Goal: Task Accomplishment & Management: Use online tool/utility

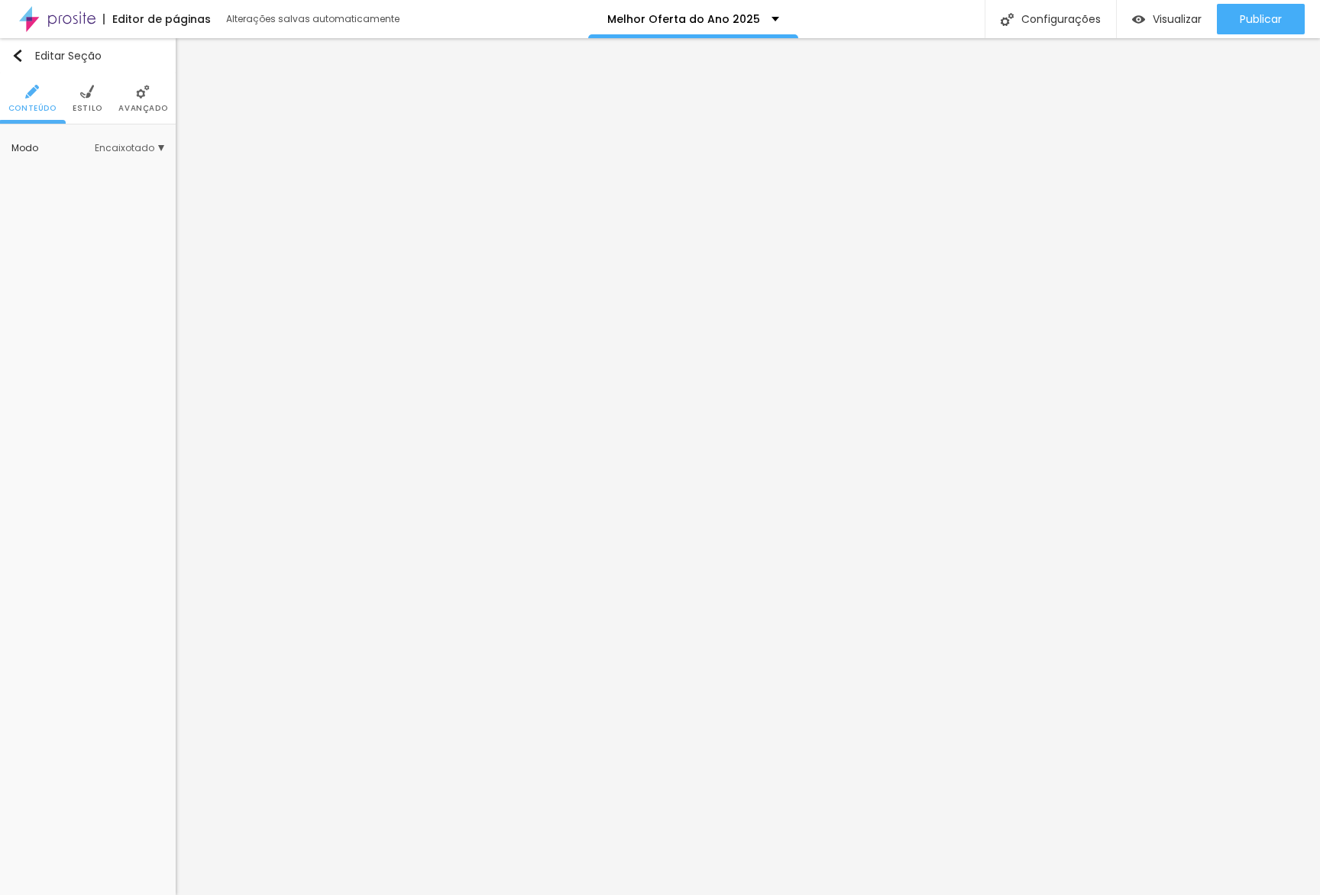
click at [93, 110] on span "Estilo" at bounding box center [88, 109] width 30 height 8
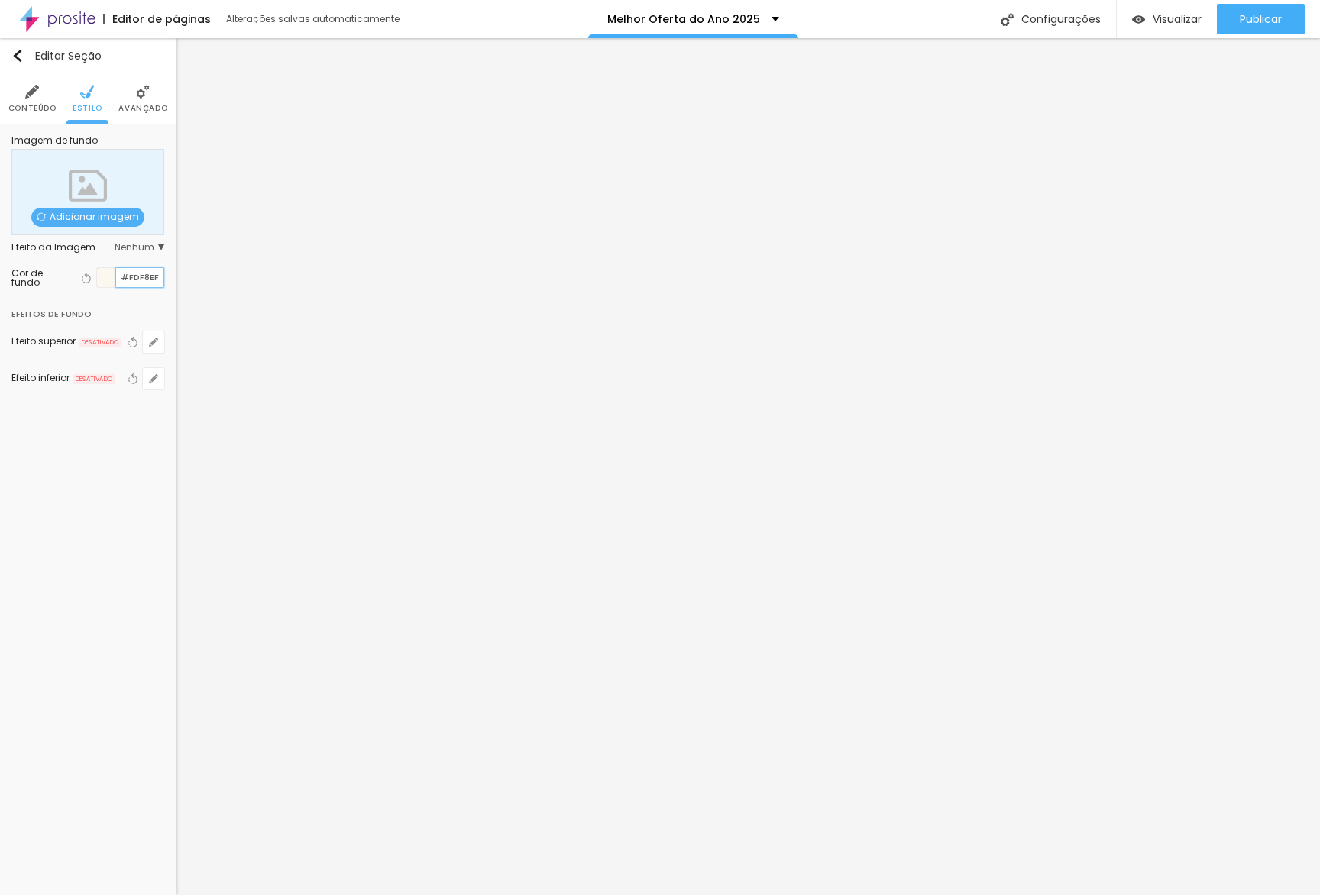
click at [149, 278] on input "#FDF8EF" at bounding box center [139, 277] width 47 height 19
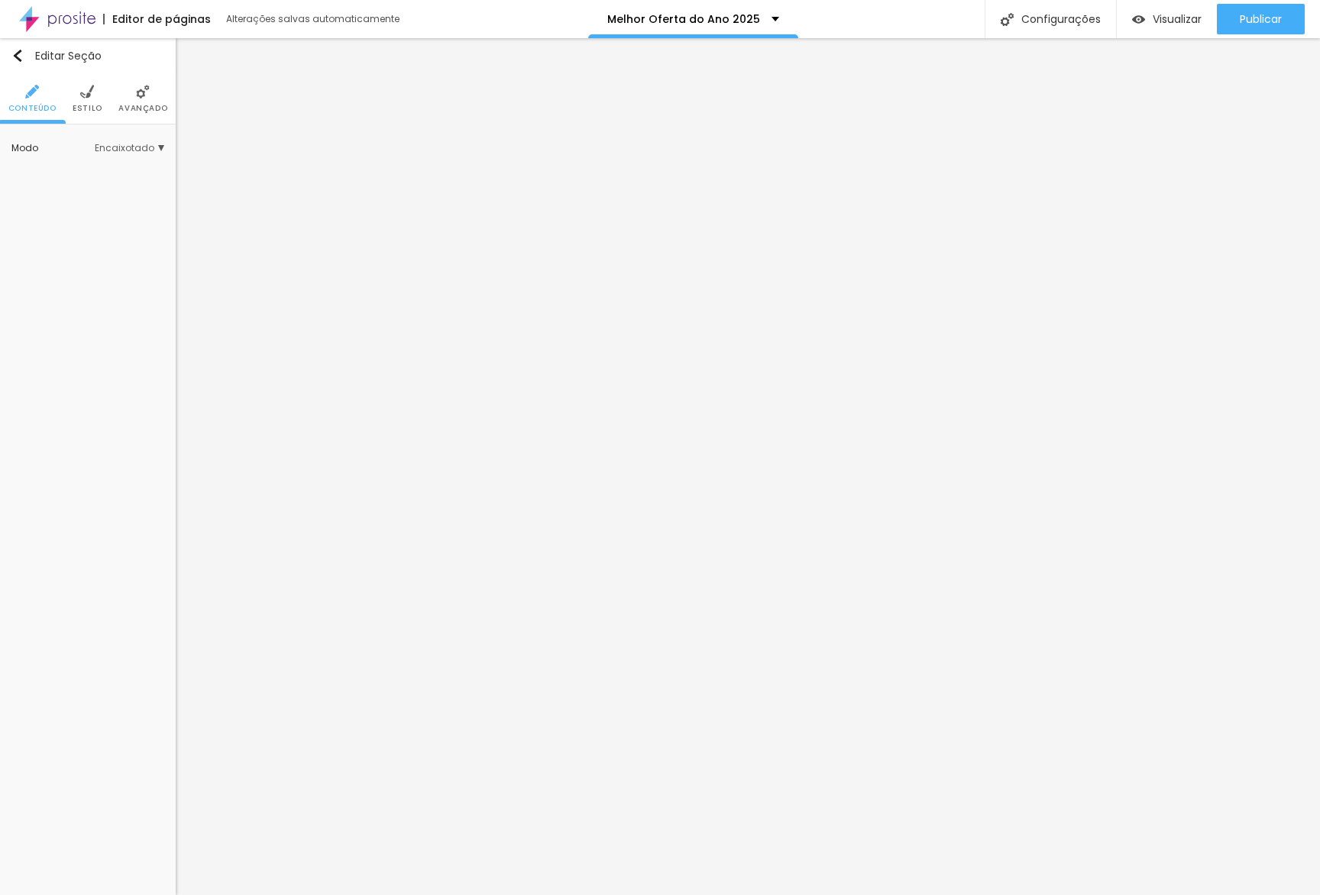
click at [97, 114] on li "Estilo" at bounding box center [88, 98] width 30 height 50
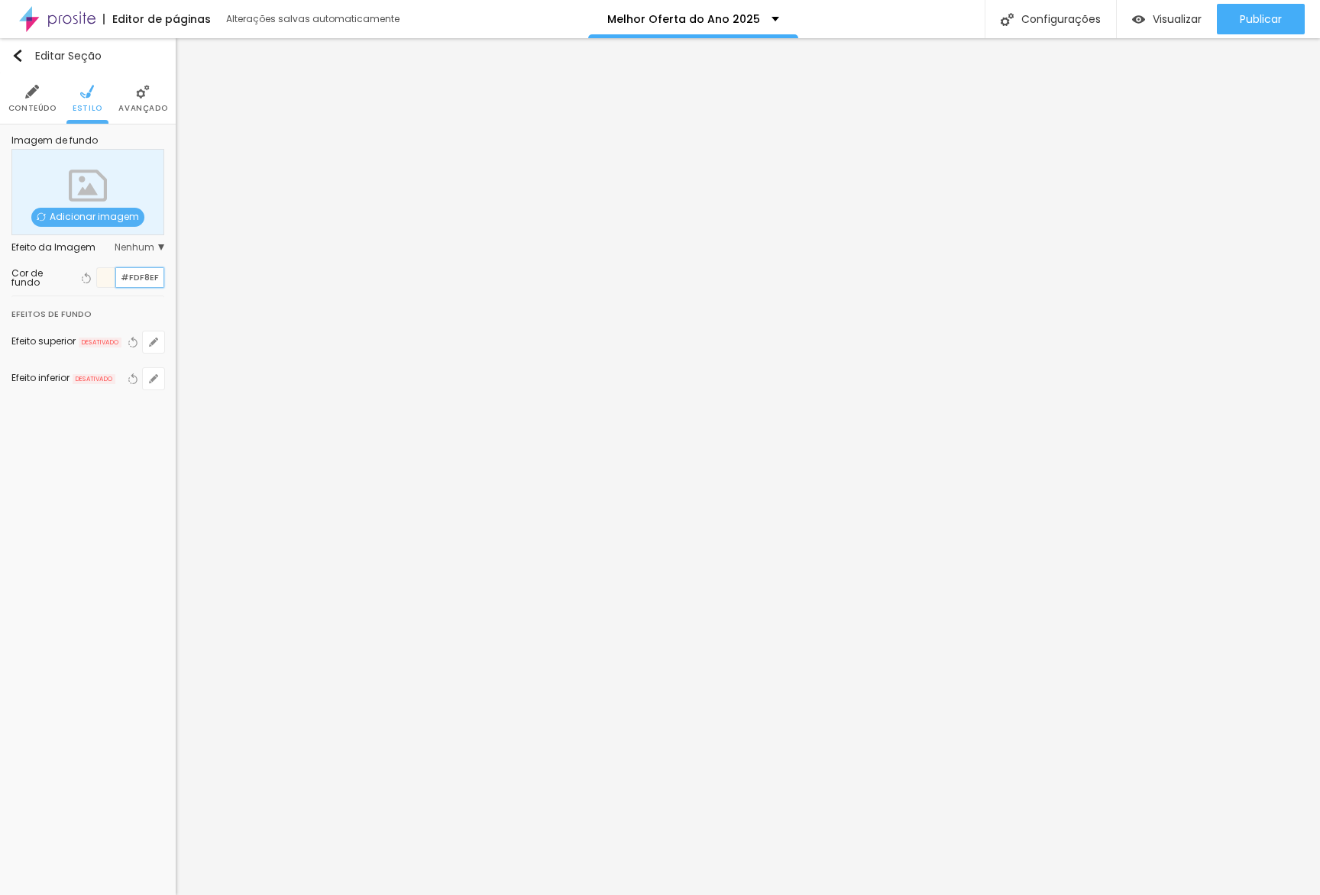
click at [138, 272] on input "#FDF8EF" at bounding box center [139, 277] width 47 height 19
click at [158, 278] on input "#FDF8EF" at bounding box center [139, 277] width 47 height 19
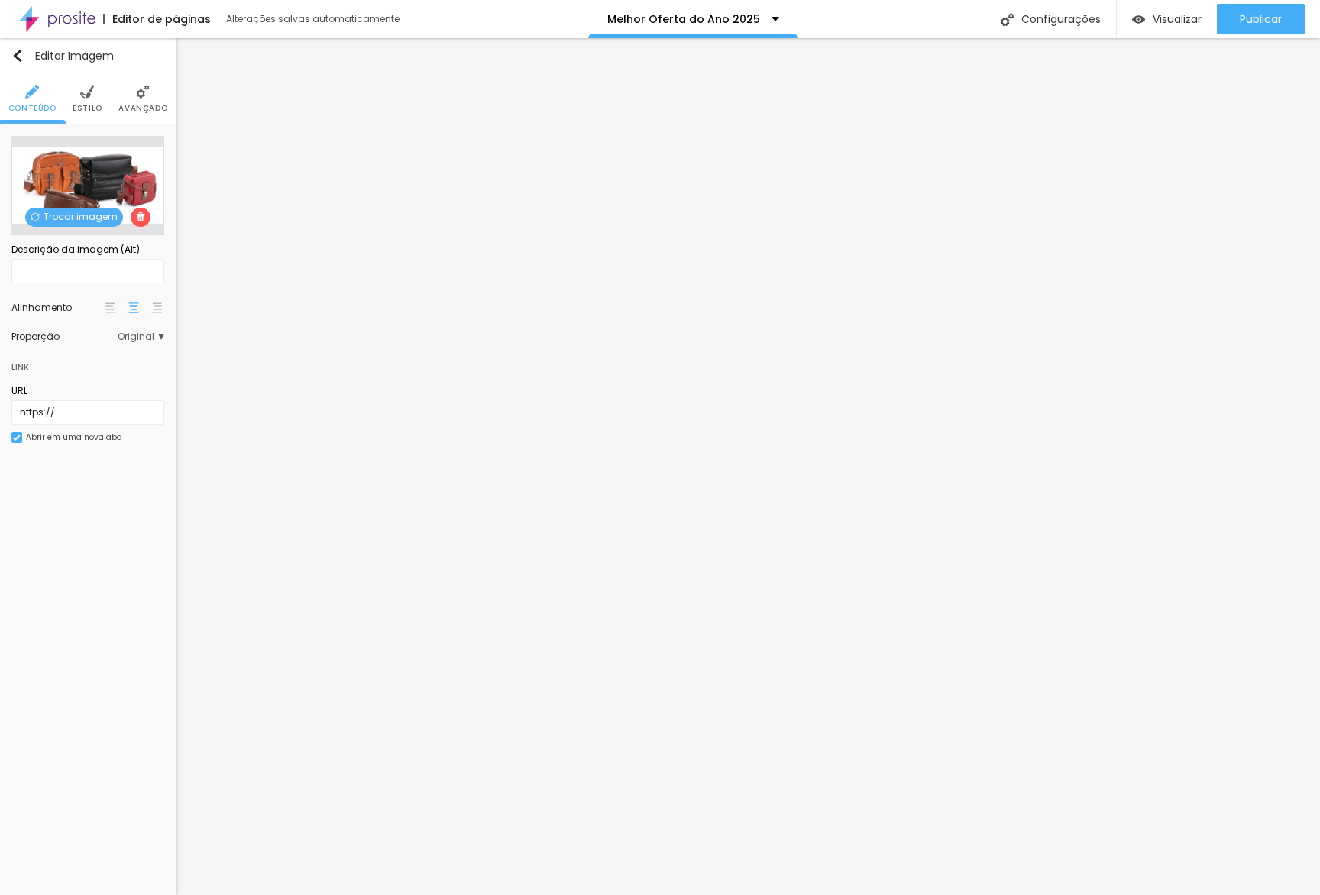
click at [79, 214] on span "Trocar imagem" at bounding box center [74, 217] width 98 height 19
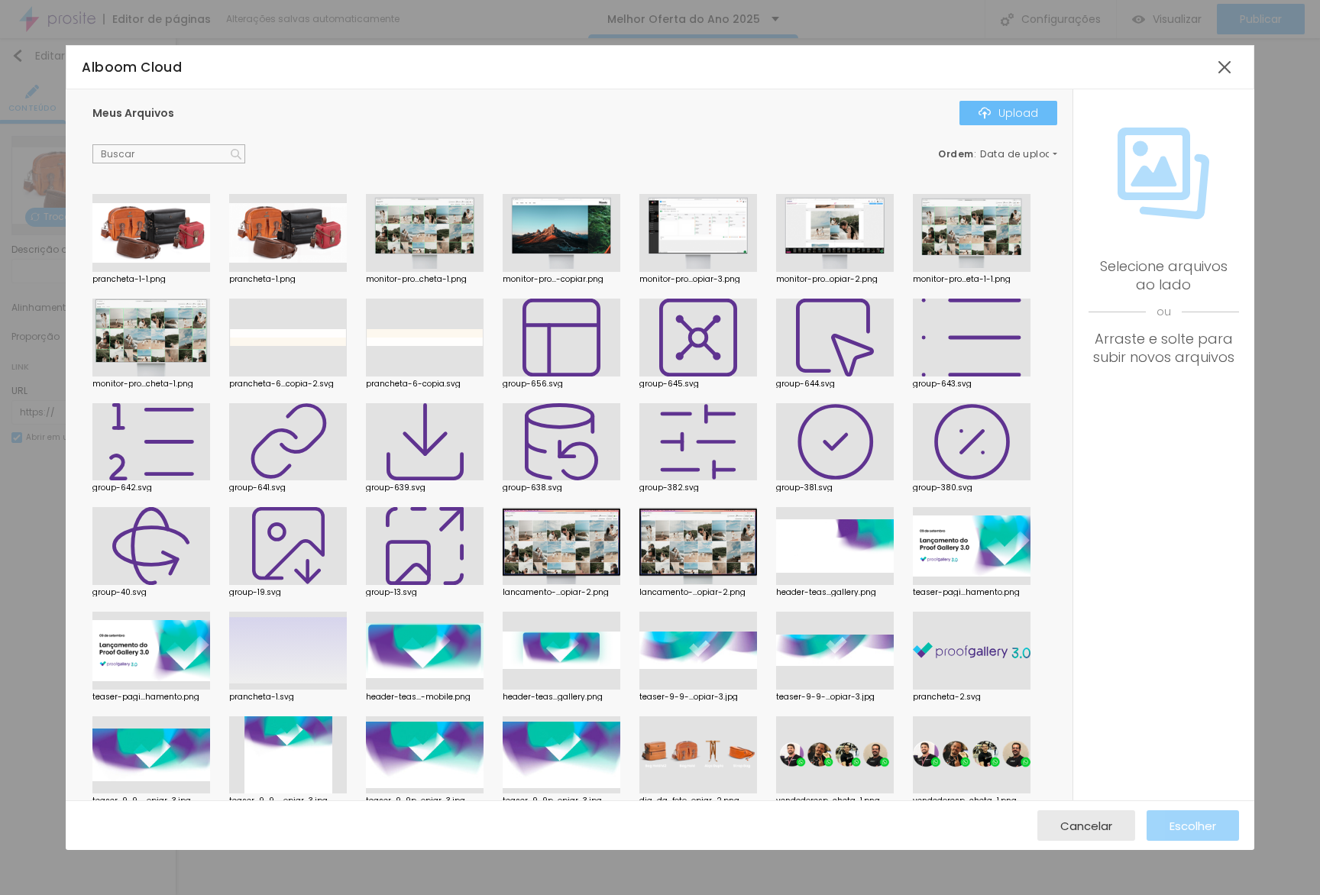
click at [984, 116] on img "button" at bounding box center [984, 113] width 12 height 12
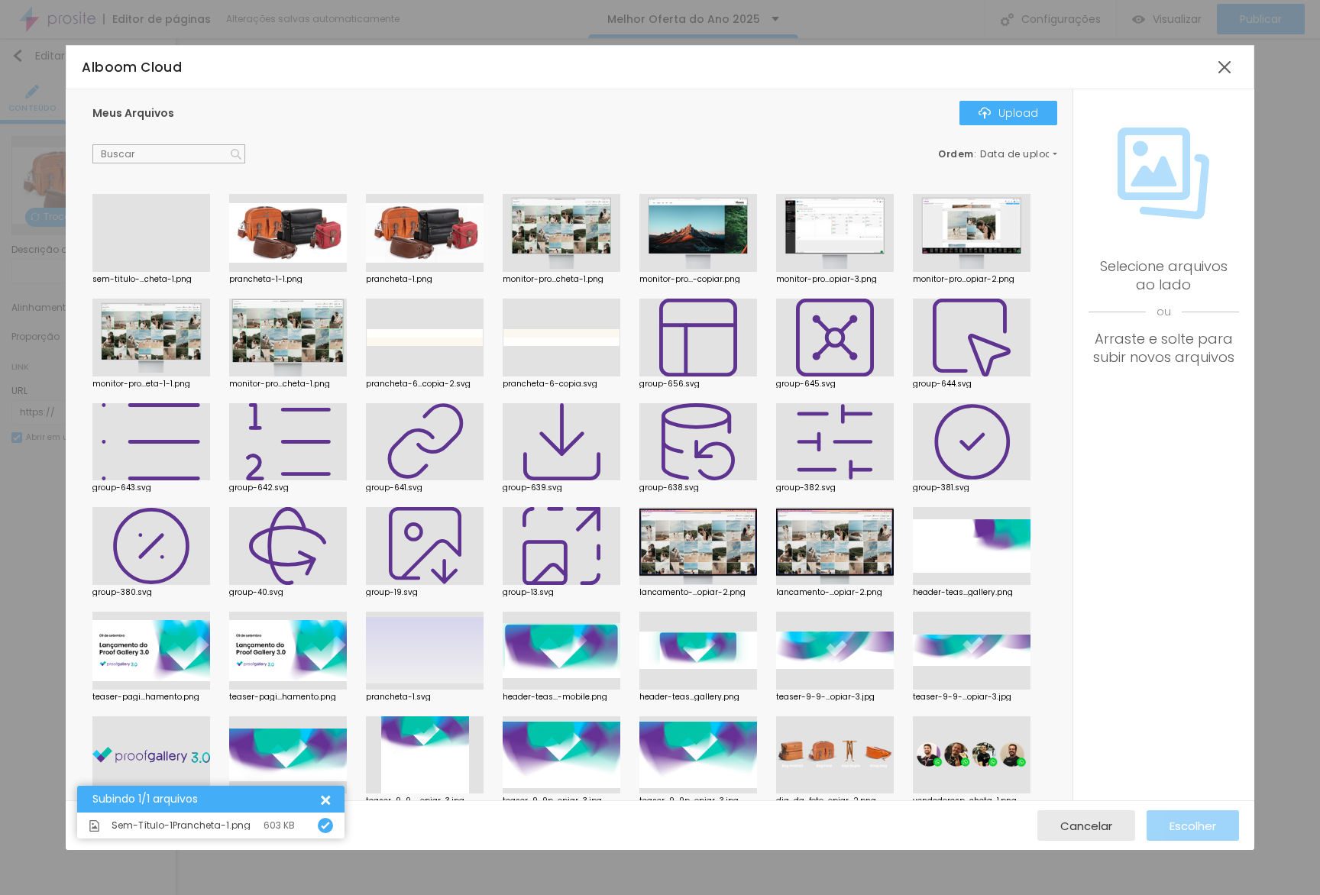
click at [162, 272] on div at bounding box center [151, 272] width 118 height 0
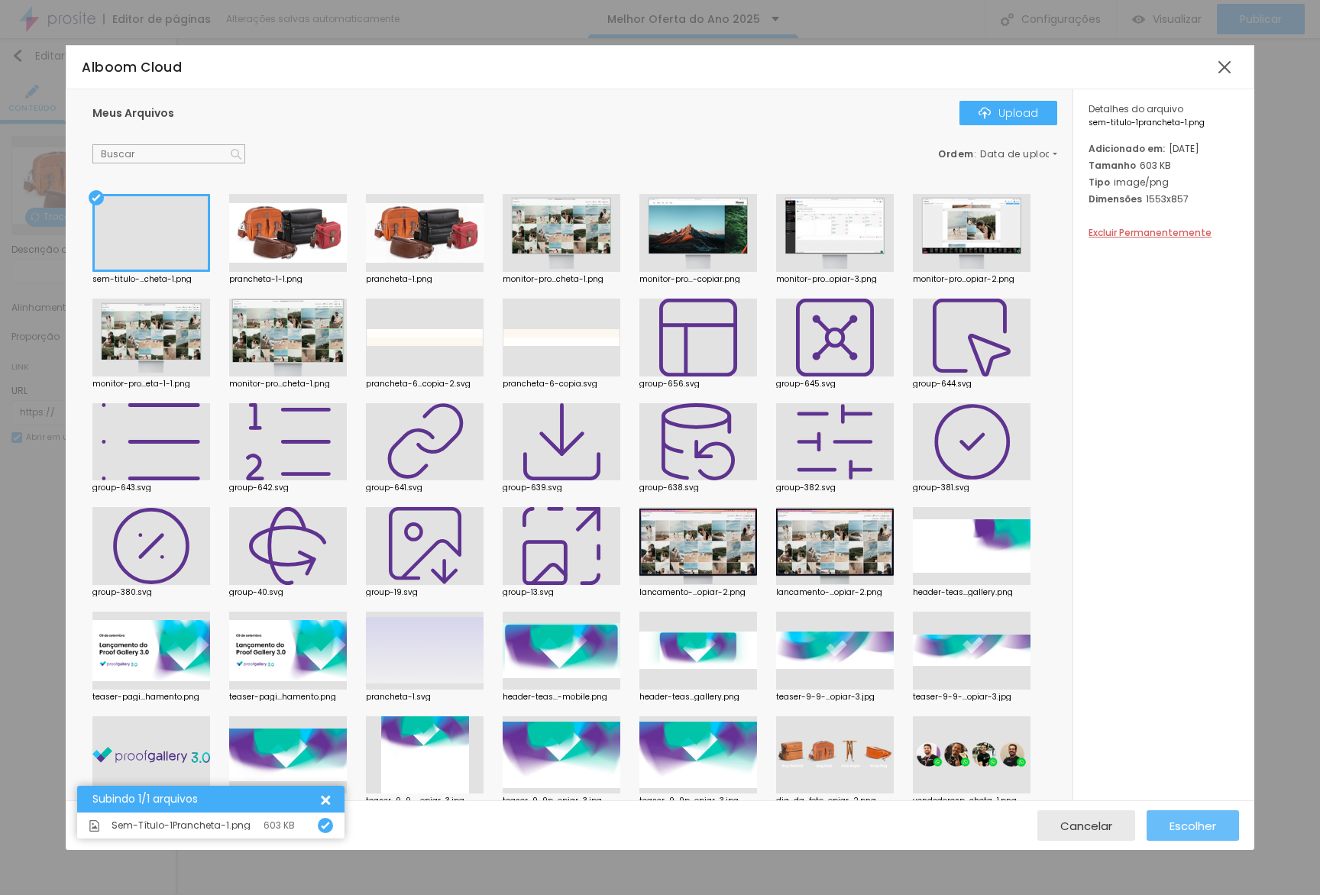
click at [1197, 838] on div "Escolher" at bounding box center [1192, 825] width 47 height 31
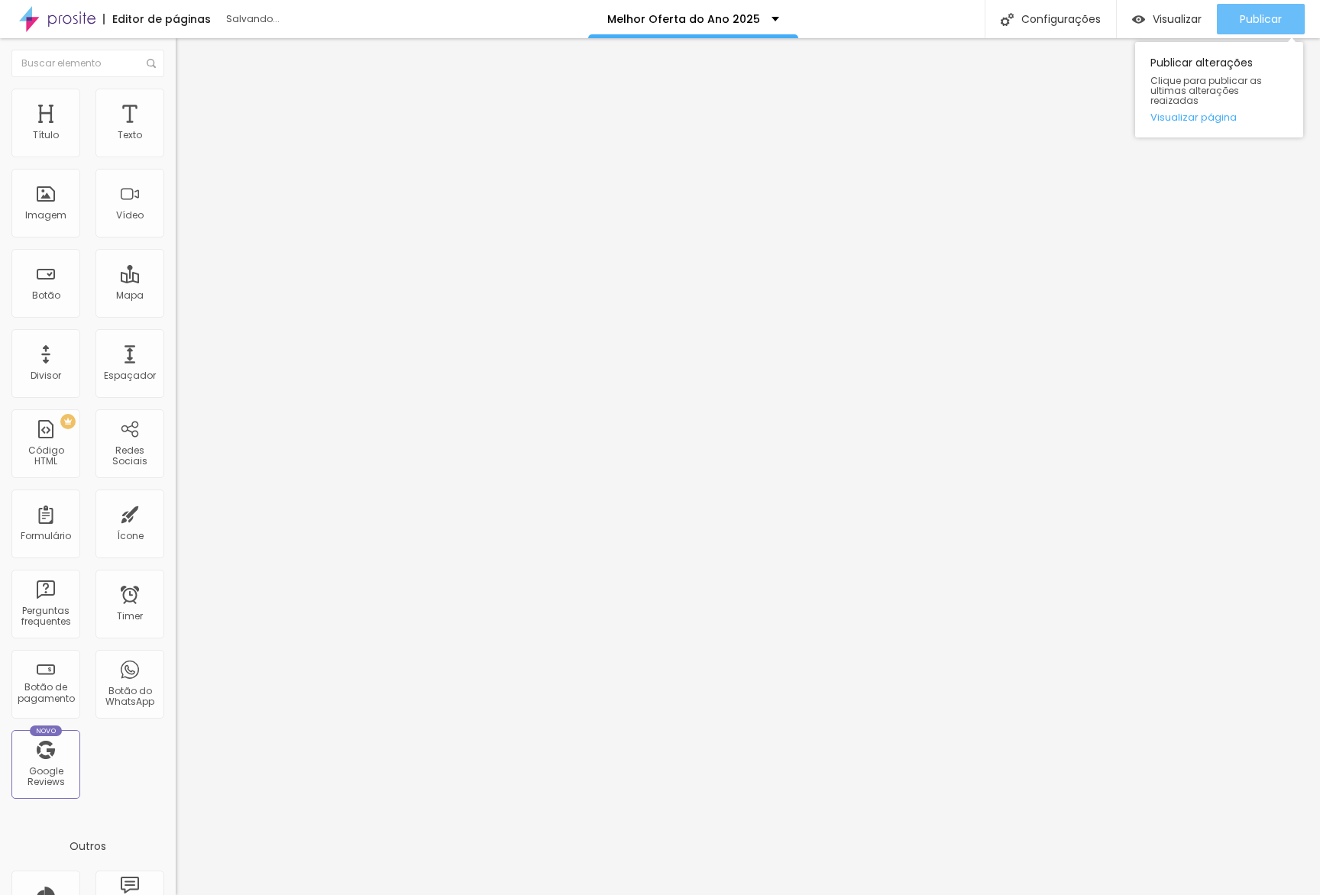
click at [1241, 17] on span "Publicar" at bounding box center [1260, 19] width 42 height 12
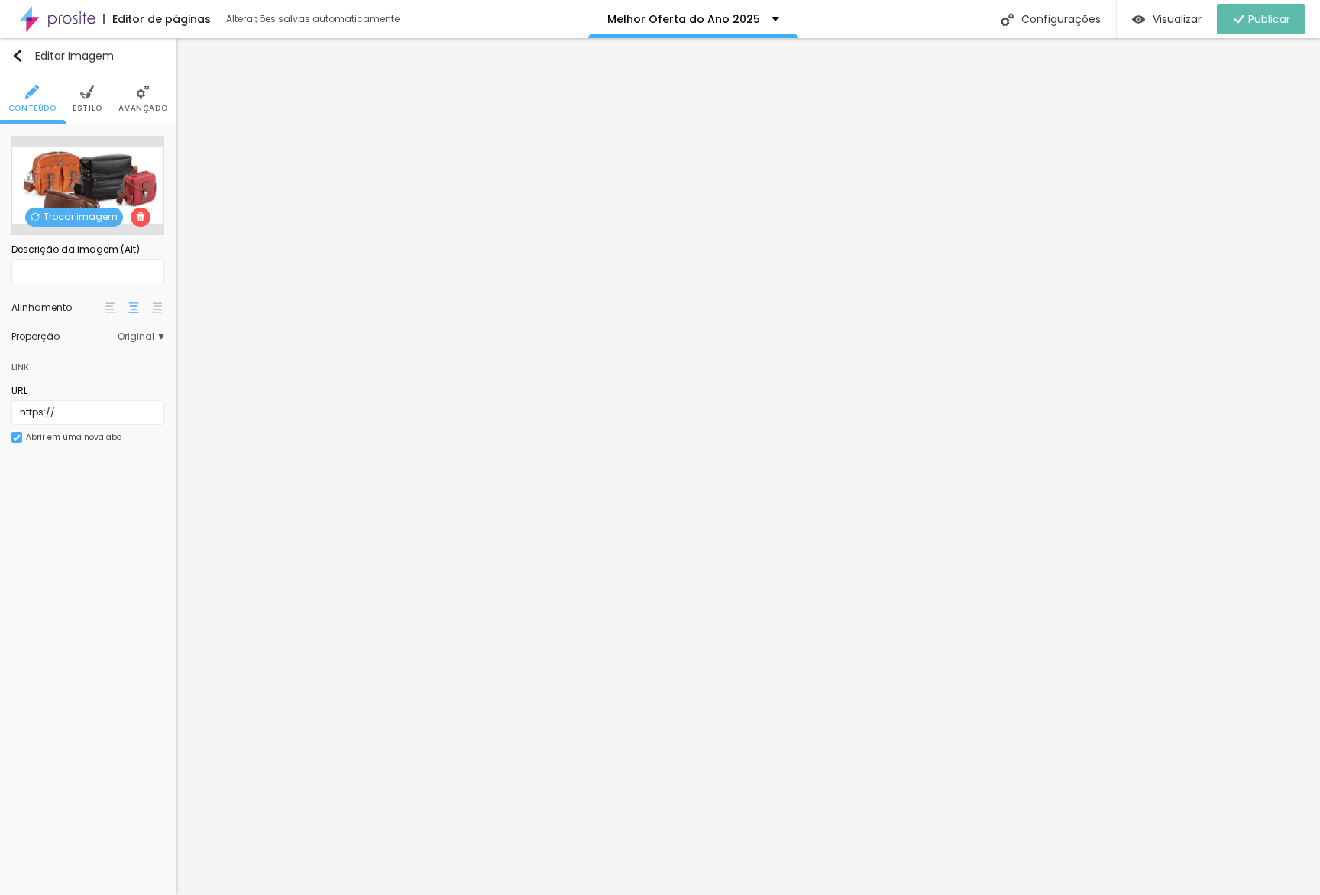
click at [62, 212] on span "Trocar imagem" at bounding box center [74, 217] width 98 height 19
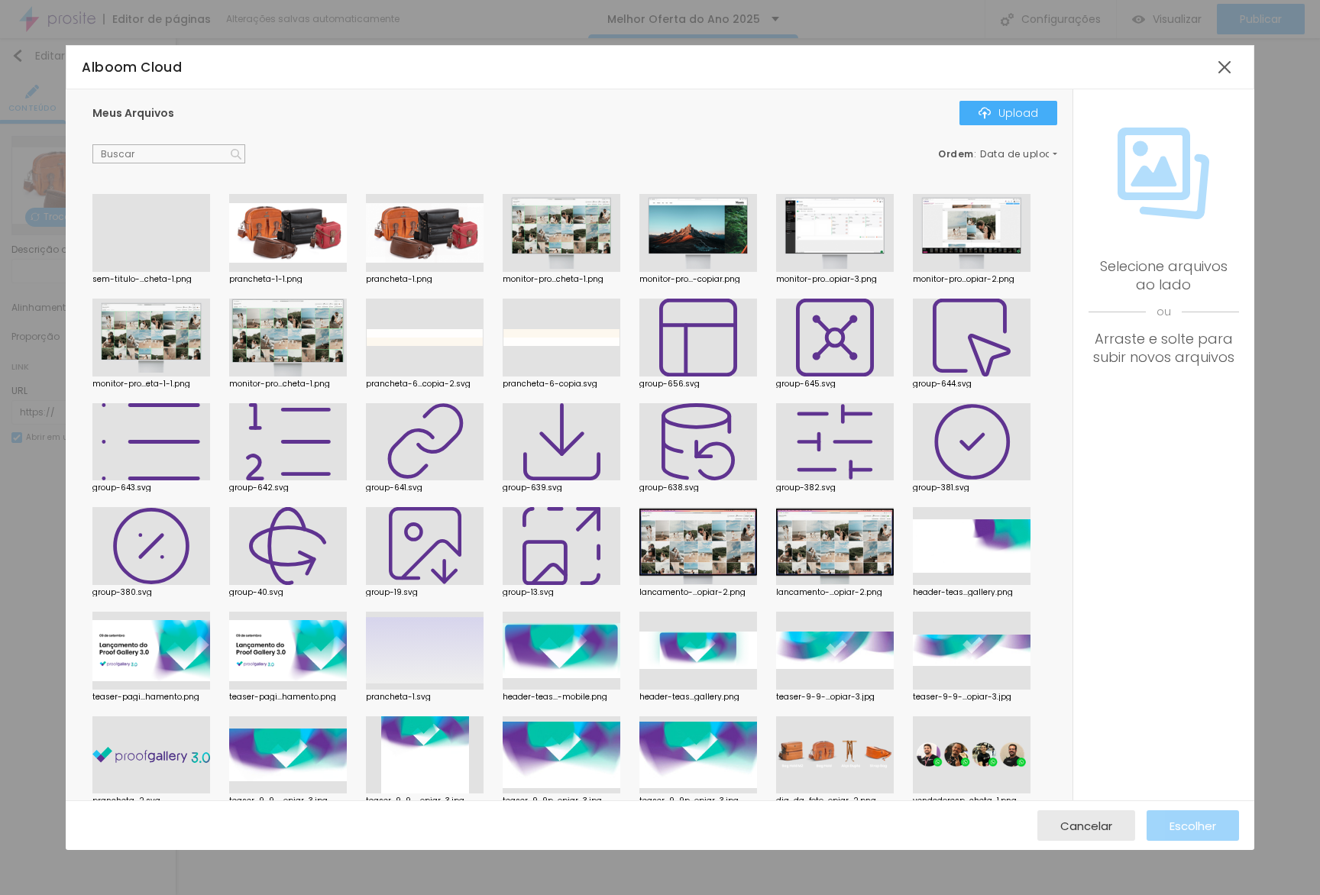
click at [131, 272] on div at bounding box center [151, 272] width 118 height 0
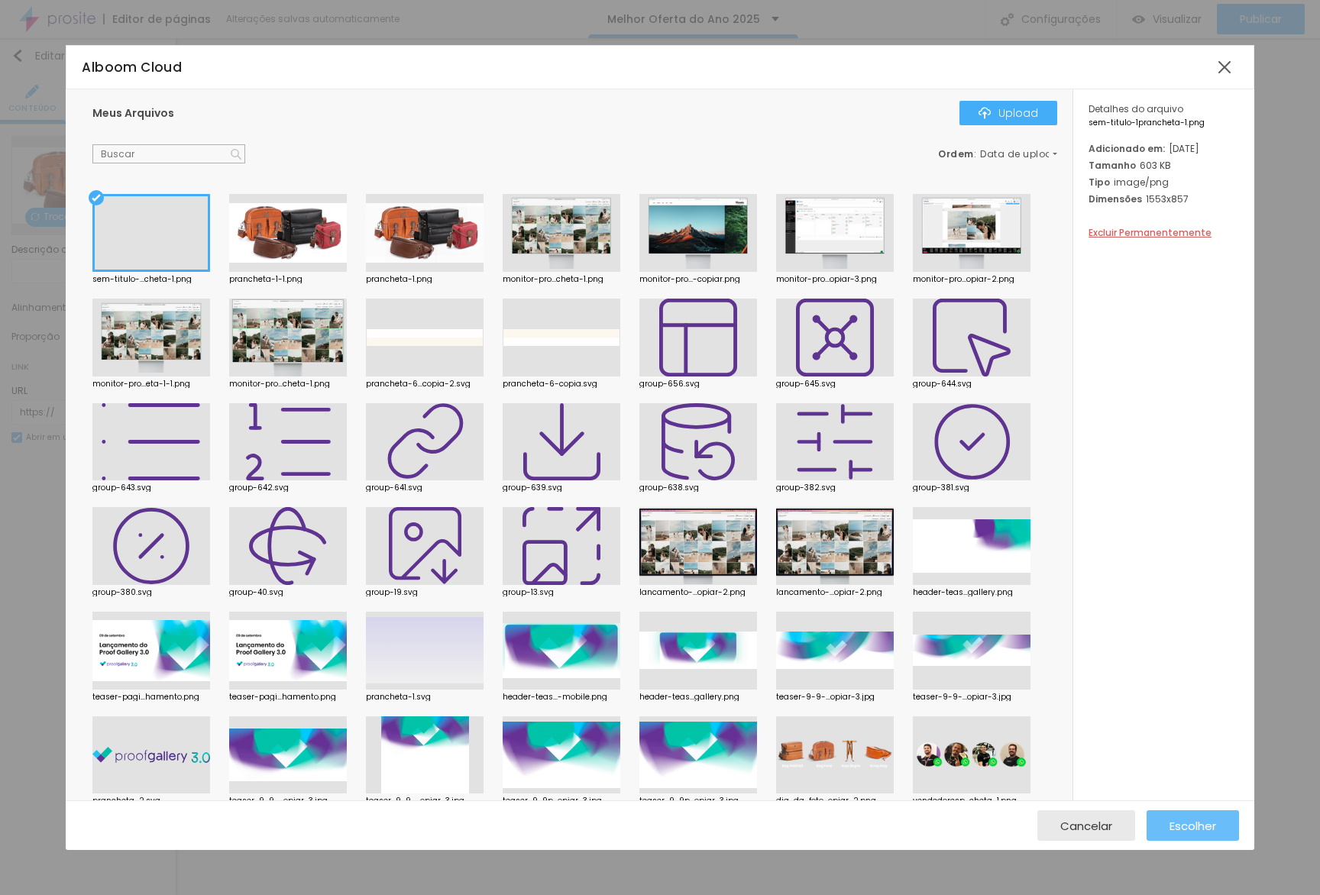
click at [1197, 819] on span "Escolher" at bounding box center [1192, 825] width 47 height 13
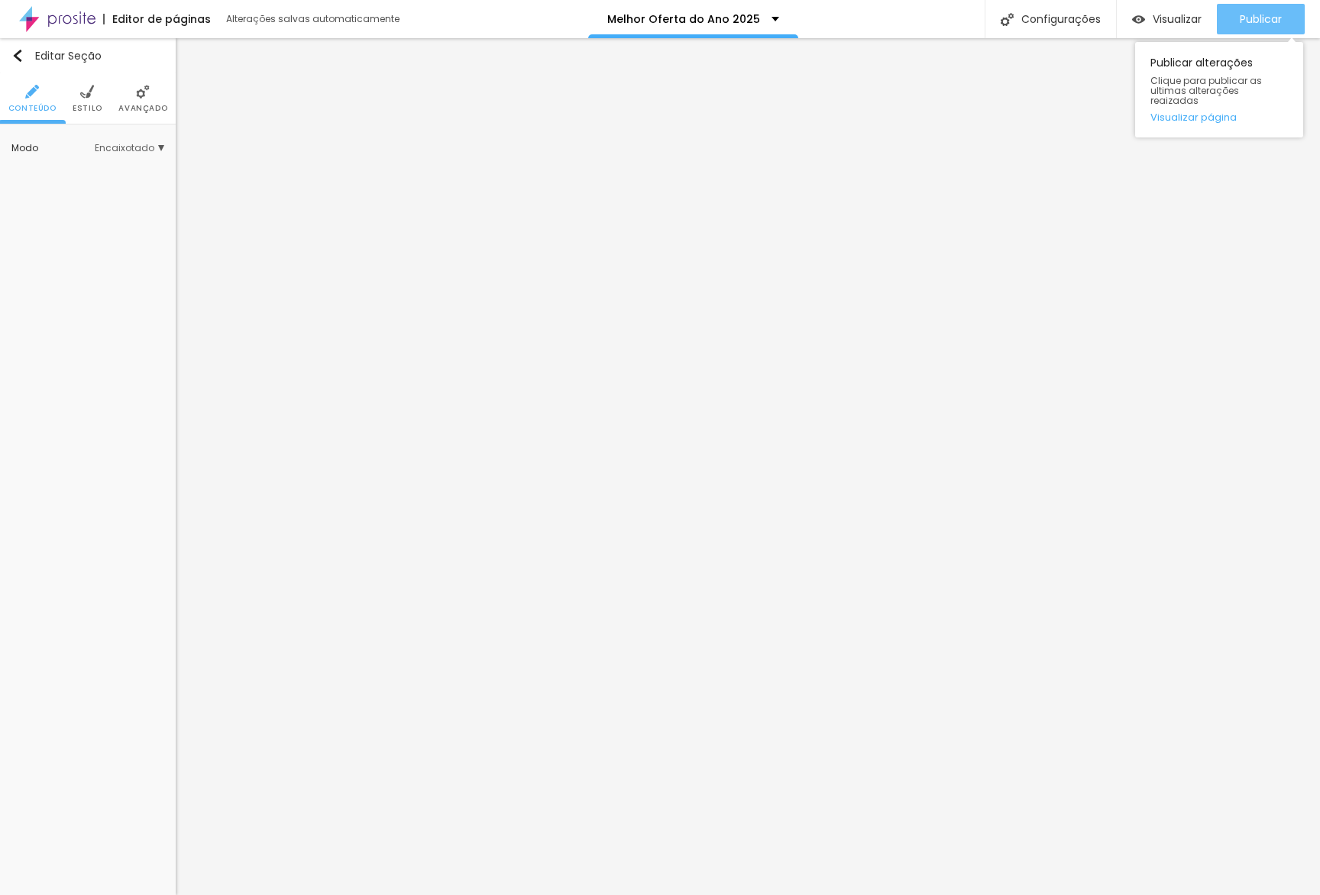
click at [1276, 16] on span "Publicar" at bounding box center [1260, 19] width 42 height 12
click at [1187, 112] on link "Visualizar página" at bounding box center [1218, 117] width 137 height 10
